Goal: Transaction & Acquisition: Book appointment/travel/reservation

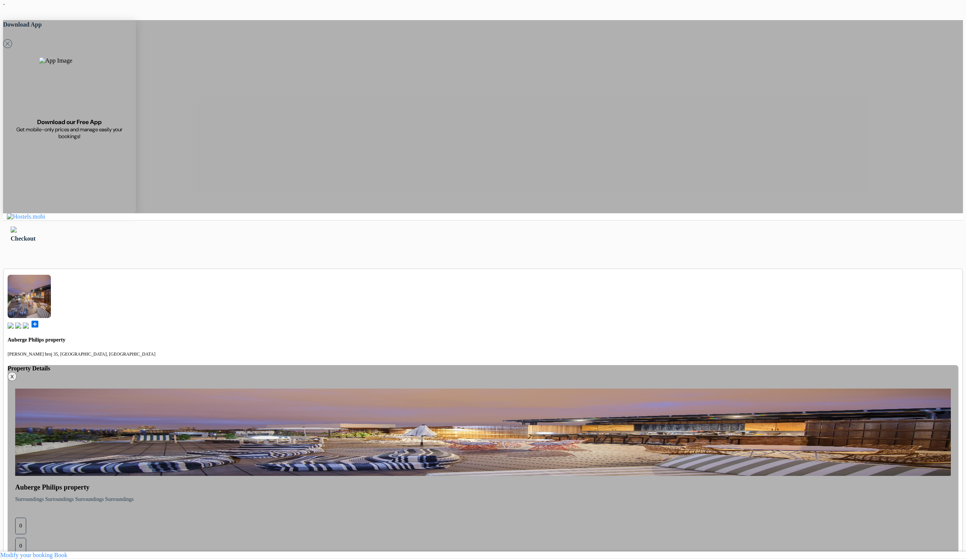
select select "67"
select select "16"
select select "10"
select select "2027"
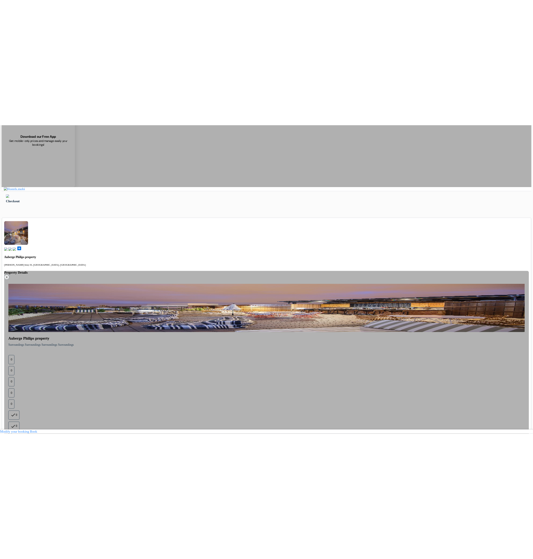
scroll to position [101, 0]
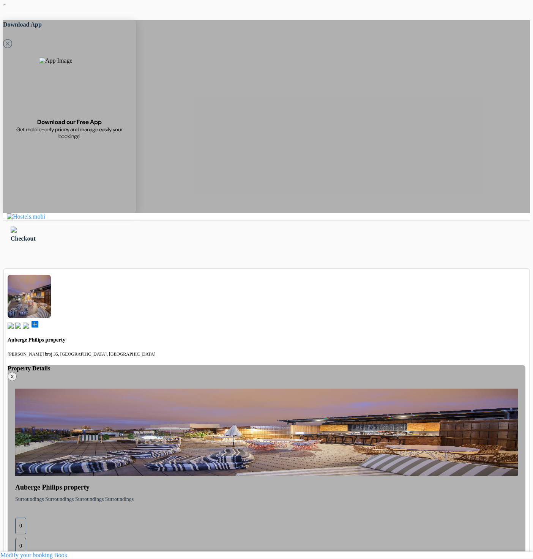
type input "77 123 123"
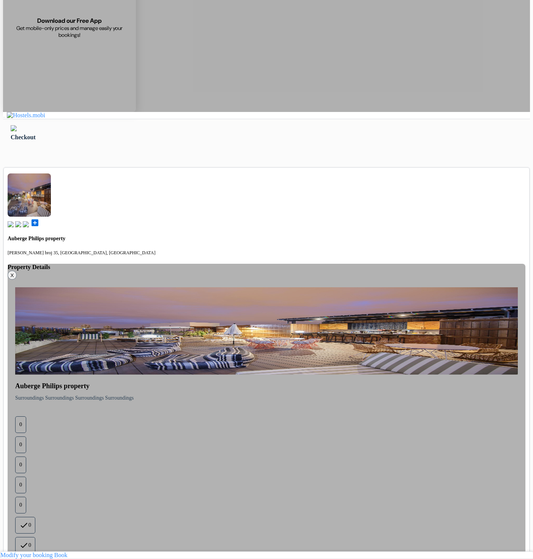
select select "25"
select select "10"
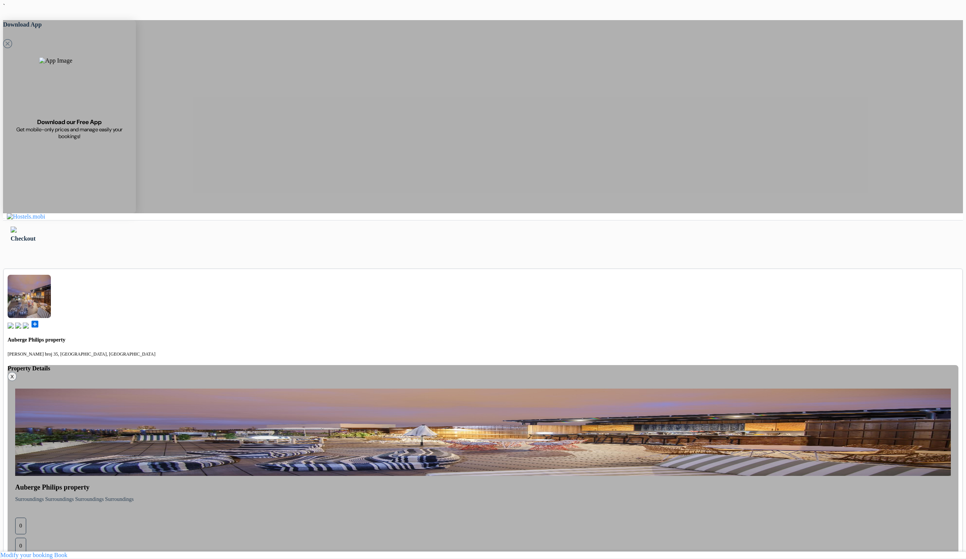
select select "25"
select select "10"
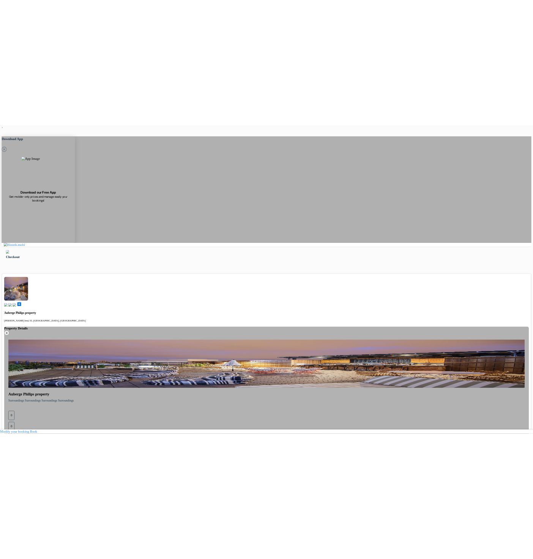
scroll to position [101, 0]
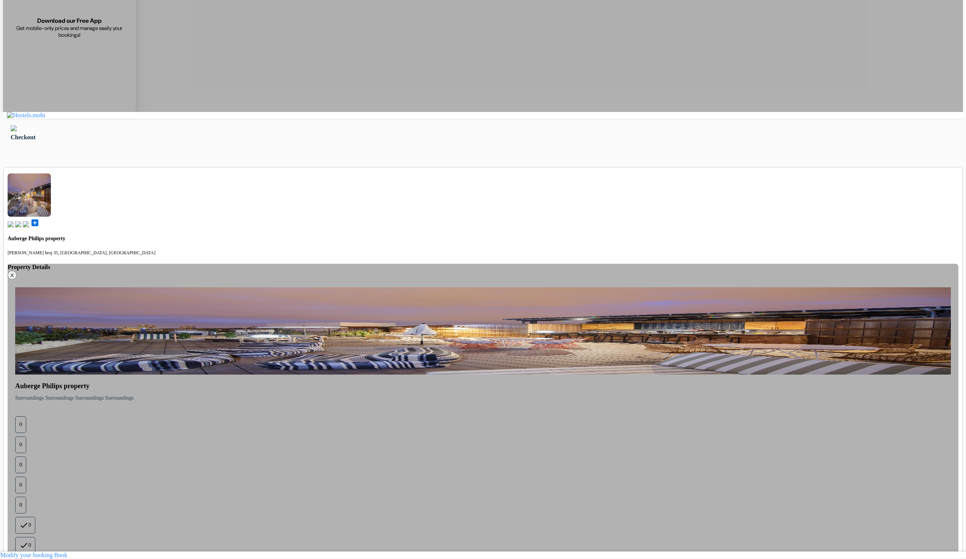
type input "77 123 123"
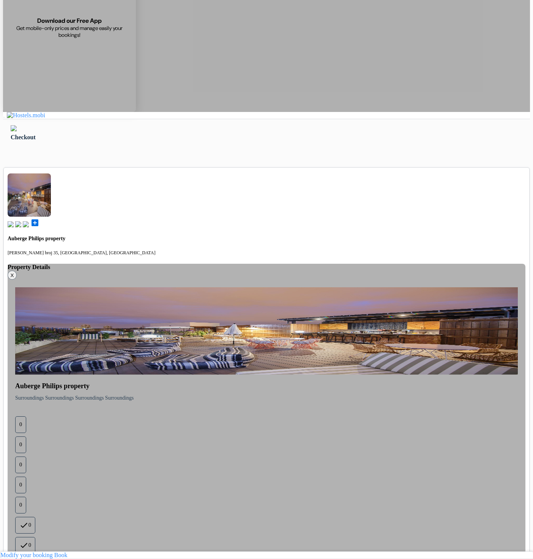
select select "5"
select select "11"
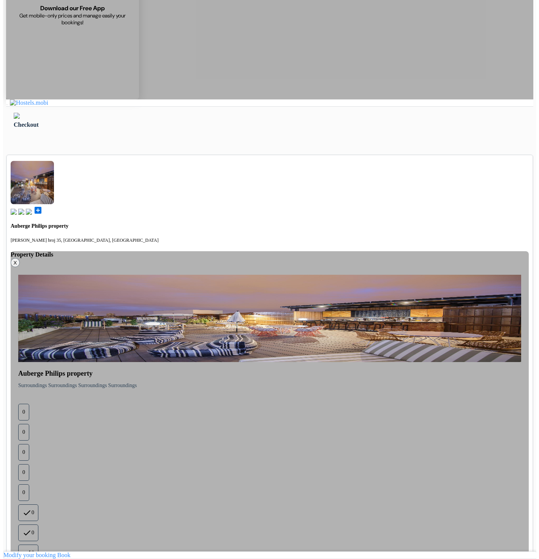
scroll to position [104, 0]
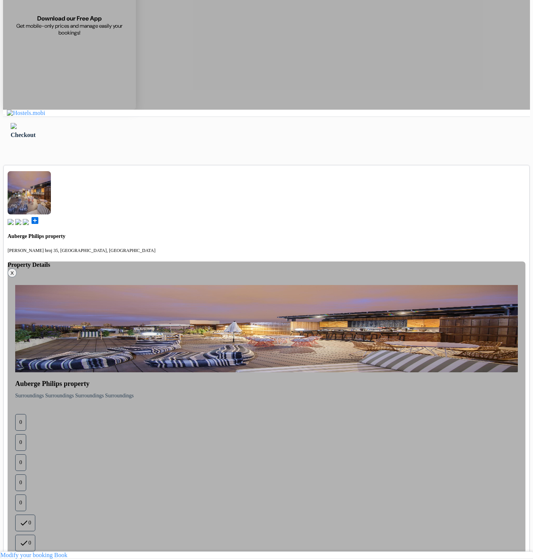
select select "2028"
select select "11"
drag, startPoint x: 134, startPoint y: 537, endPoint x: 142, endPoint y: 523, distance: 16.0
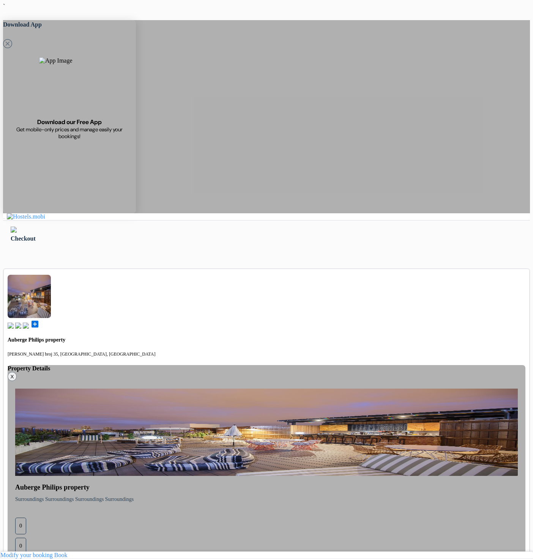
type input "77 123 123"
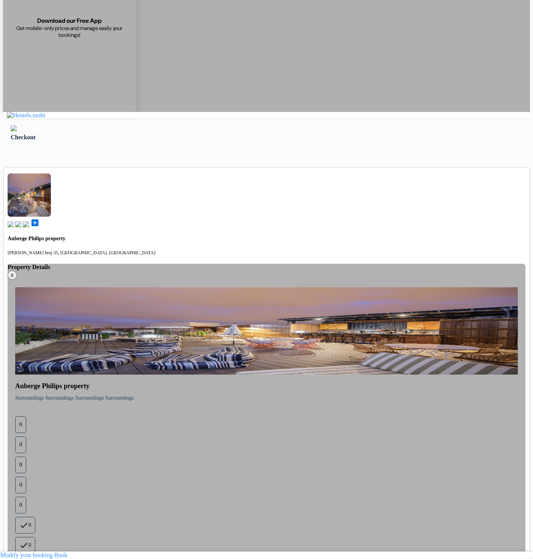
scroll to position [101, 0]
select select "5"
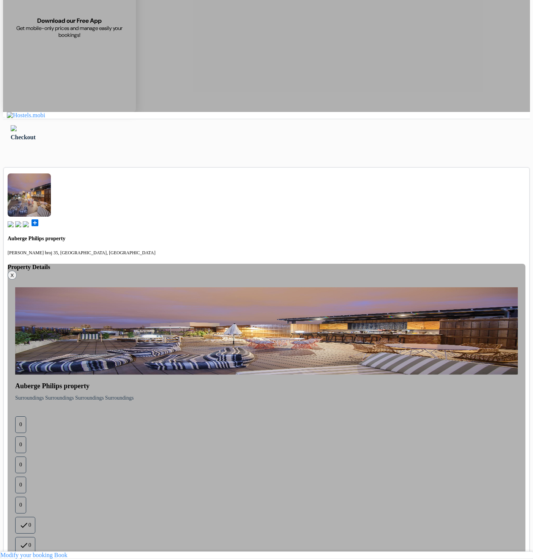
select select "2030"
drag, startPoint x: 152, startPoint y: 543, endPoint x: 156, endPoint y: 540, distance: 4.8
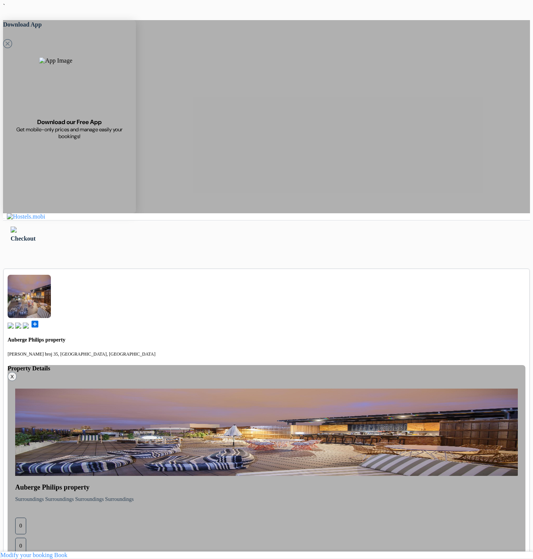
type input "77 123 123"
drag, startPoint x: 466, startPoint y: 238, endPoint x: 461, endPoint y: 239, distance: 4.6
select select "3"
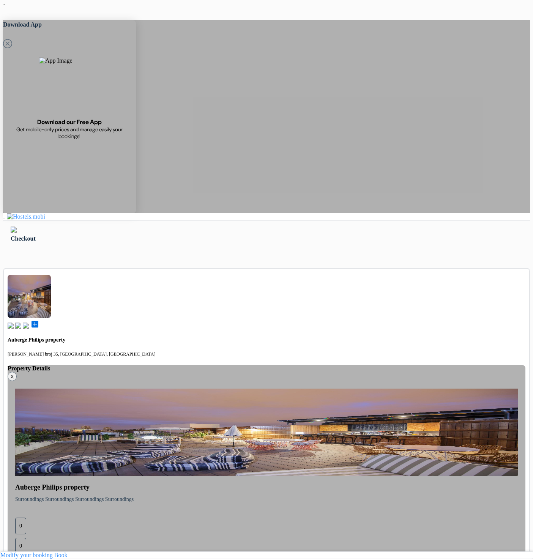
select select "8"
select select "2028"
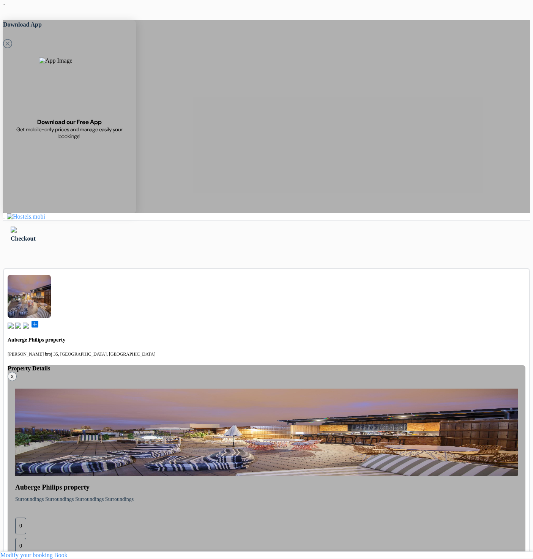
select select "03"
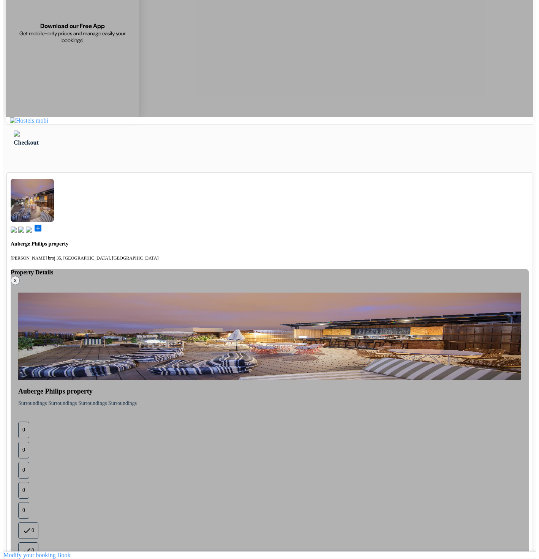
scroll to position [101, 0]
